Goal: Find specific page/section: Find specific page/section

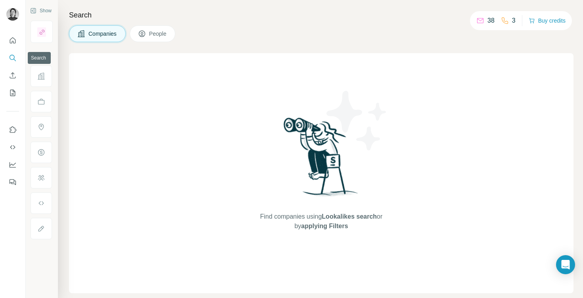
click at [11, 56] on icon "Search" at bounding box center [13, 58] width 8 height 8
